Goal: Information Seeking & Learning: Learn about a topic

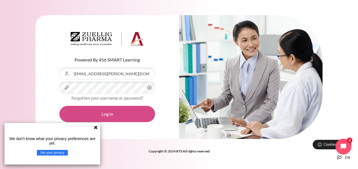
click at [112, 115] on button "Log in" at bounding box center [107, 114] width 96 height 16
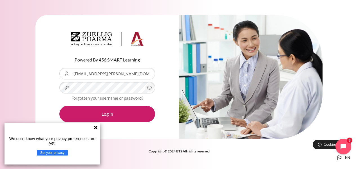
click at [96, 129] on icon at bounding box center [95, 127] width 4 height 4
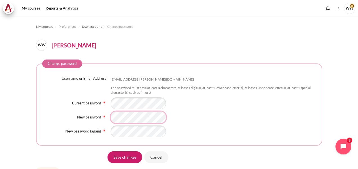
click at [97, 118] on div "New password" at bounding box center [178, 118] width 273 height 12
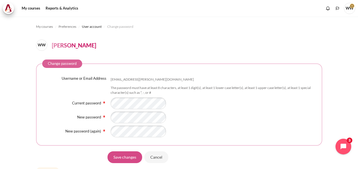
click at [135, 155] on input "Save changes" at bounding box center [124, 157] width 35 height 12
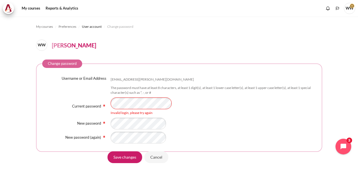
click at [47, 100] on div "Current password Invalid login, please try again" at bounding box center [178, 107] width 273 height 18
drag, startPoint x: 207, startPoint y: 84, endPoint x: 207, endPoint y: 94, distance: 9.6
click at [207, 84] on div "Username or Email Address wai.leong@zuelligpharma.com The password must have at…" at bounding box center [178, 110] width 273 height 68
click at [50, 127] on div "New password" at bounding box center [178, 124] width 273 height 12
click at [64, 131] on div "Username or Email Address wai.leong@zuelligpharma.com The password must have at…" at bounding box center [178, 110] width 273 height 68
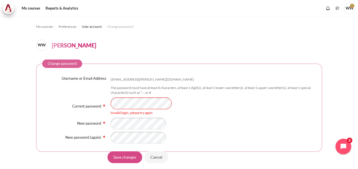
click at [119, 161] on input "Save changes" at bounding box center [124, 157] width 35 height 12
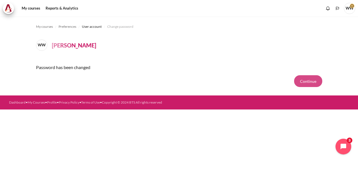
click at [313, 82] on button "Continue" at bounding box center [308, 81] width 28 height 12
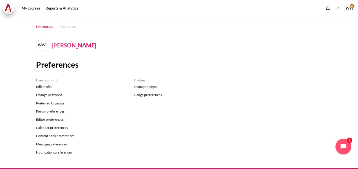
click at [43, 28] on span "My courses" at bounding box center [44, 26] width 17 height 5
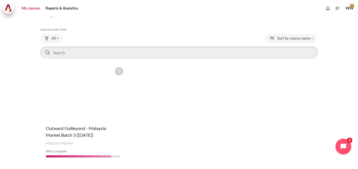
scroll to position [28, 0]
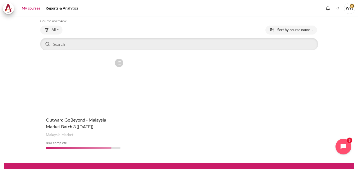
click at [98, 84] on figure "Content" at bounding box center [83, 84] width 86 height 56
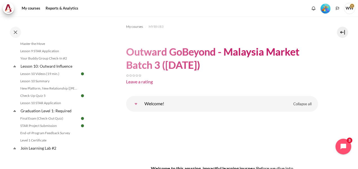
scroll to position [562, 0]
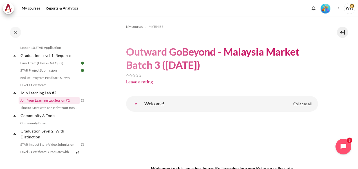
click at [67, 104] on link "Join Your Learning Lab Session #2" at bounding box center [49, 100] width 61 height 7
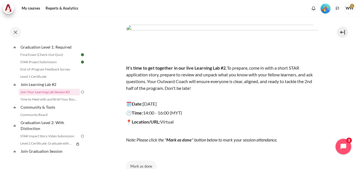
scroll to position [56, 0]
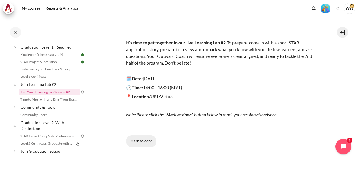
click at [138, 141] on button "Mark as done" at bounding box center [141, 141] width 30 height 12
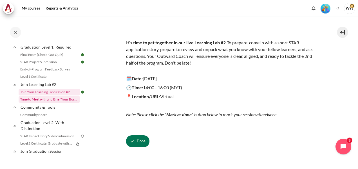
click at [57, 103] on link "Time to Meet with and Brief Your Boss #2" at bounding box center [49, 99] width 61 height 7
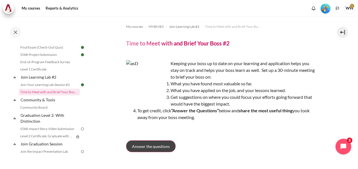
click at [158, 147] on span "Answer the questions" at bounding box center [151, 147] width 38 height 6
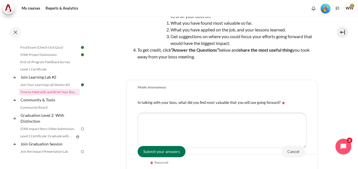
scroll to position [84, 0]
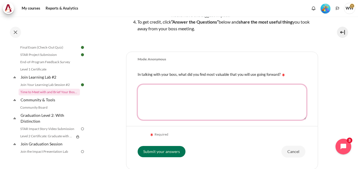
click at [259, 106] on textarea "In talking with your boss, what did you find most valuable that you will use go…" at bounding box center [221, 102] width 169 height 35
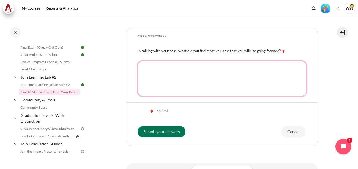
scroll to position [112, 0]
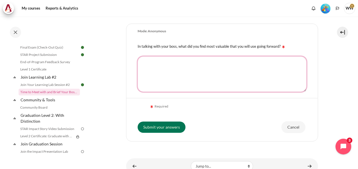
click at [268, 78] on textarea "In talking with your boss, what did you find most valuable that you will use go…" at bounding box center [221, 73] width 169 height 35
click at [247, 62] on textarea "i lucky enough that my Boss is one of the participant for" at bounding box center [221, 73] width 169 height 35
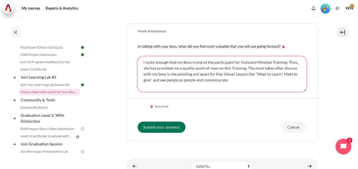
click at [160, 79] on textarea "i lucky enough that my Boss is one of the participant for Outward Mindset Train…" at bounding box center [221, 73] width 169 height 35
click at [196, 79] on textarea "i lucky enough that my Boss is one of the participant for Outward Mindset Train…" at bounding box center [221, 73] width 169 height 35
click at [271, 82] on textarea "i lucky enough that my Boss is one of the participant for Outward Mindset Train…" at bounding box center [221, 73] width 169 height 35
click at [236, 73] on textarea "i lucky enough that my Boss is one of the participant for Outward Mindset Train…" at bounding box center [221, 73] width 169 height 35
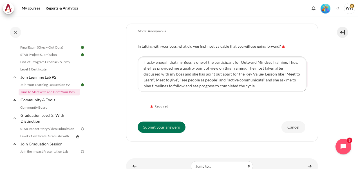
drag, startPoint x: 231, startPoint y: 85, endPoint x: 251, endPoint y: 100, distance: 24.3
click at [251, 100] on form "Mode: Anonymous In talking with your boss, what did you find most valuable that…" at bounding box center [222, 83] width 192 height 118
click at [259, 87] on textarea "i lucky enough that my Boss is one of the participant for Outward Mindset Train…" at bounding box center [221, 73] width 169 height 35
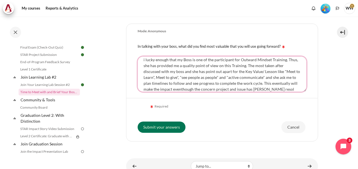
scroll to position [8, 0]
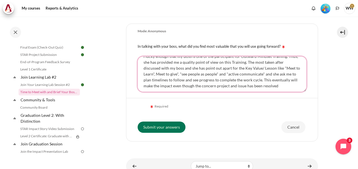
click at [180, 88] on textarea "i lucky enough that my Boss is one of the participant for Outward Mindset Train…" at bounding box center [221, 73] width 169 height 35
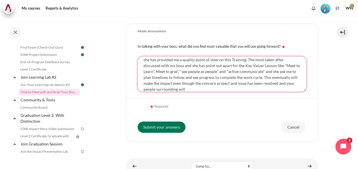
click at [219, 89] on textarea "i lucky enough that my Boss is one of the participant for Outward Mindset Train…" at bounding box center [221, 73] width 169 height 35
click at [227, 78] on textarea "i lucky enough that my Boss is one of the participant for Outward Mindset Train…" at bounding box center [221, 73] width 169 height 35
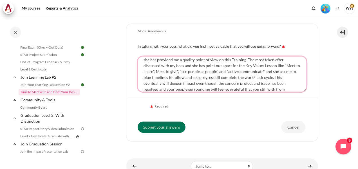
click at [274, 84] on textarea "i lucky enough that my Boss is one of the participant for Outward Mindset Train…" at bounding box center [221, 73] width 169 height 35
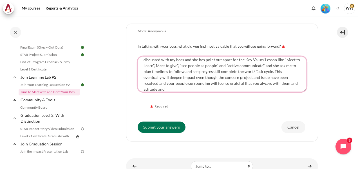
click at [179, 89] on textarea "i lucky enough that my Boss is one of the participant for Outward Mindset Train…" at bounding box center [221, 73] width 169 height 35
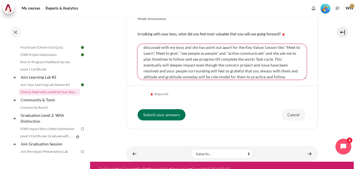
scroll to position [136, 0]
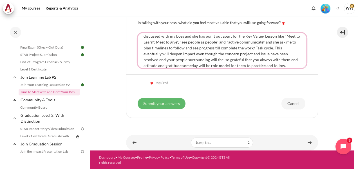
type textarea "i lucky enough that my Boss is one of the participant for Outward Mindset Train…"
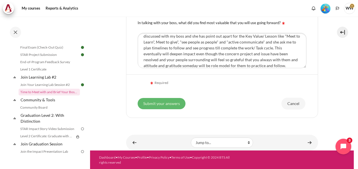
click at [177, 102] on input "Submit your answers" at bounding box center [161, 103] width 48 height 11
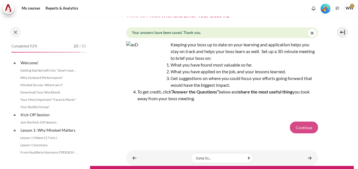
scroll to position [578, 0]
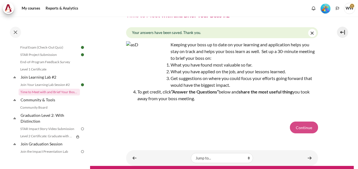
click at [305, 127] on button "Continue" at bounding box center [304, 128] width 28 height 12
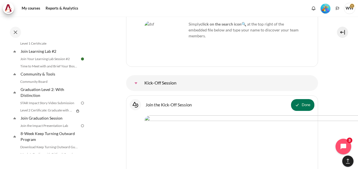
scroll to position [596, 0]
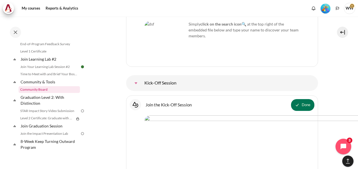
click at [42, 93] on link "Community Board" at bounding box center [49, 89] width 61 height 7
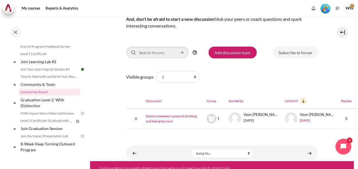
scroll to position [88, 0]
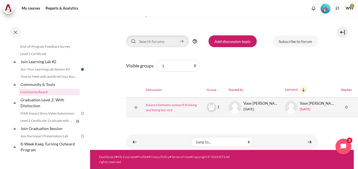
click at [172, 103] on link "Balance between outward thinking and being too nice" at bounding box center [174, 108] width 56 height 10
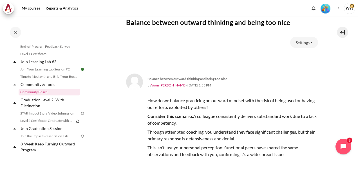
scroll to position [28, 0]
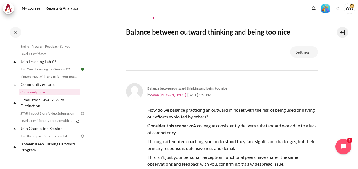
click at [160, 95] on link "Voon [PERSON_NAME]" at bounding box center [168, 95] width 35 height 4
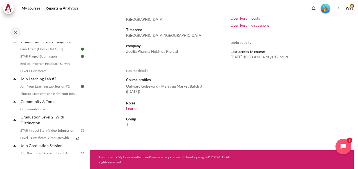
scroll to position [568, 0]
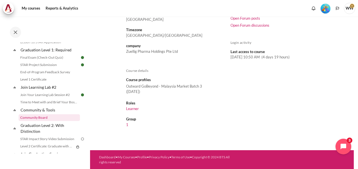
click at [47, 121] on link "Community Board" at bounding box center [49, 117] width 61 height 7
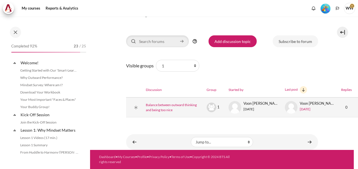
scroll to position [593, 0]
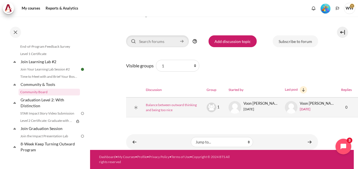
click at [177, 103] on link "Balance between outward thinking and being too nice" at bounding box center [174, 108] width 56 height 10
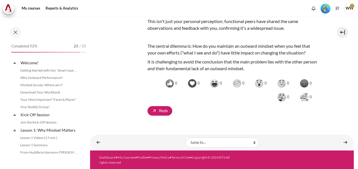
scroll to position [593, 0]
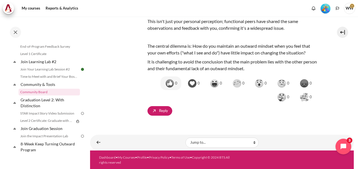
click at [171, 84] on img "Balance between outward thinking and being too nice by Voon Hoe Lee" at bounding box center [169, 83] width 9 height 9
click at [261, 82] on button "0" at bounding box center [260, 83] width 21 height 14
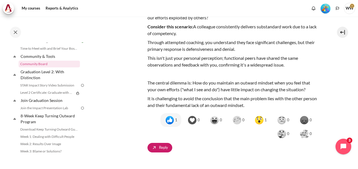
scroll to position [136, 0]
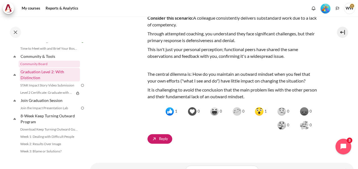
click at [41, 80] on link "Graduation Level 2: With Distinction" at bounding box center [50, 74] width 60 height 13
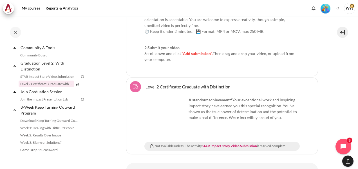
scroll to position [7172, 0]
